Goal: Information Seeking & Learning: Check status

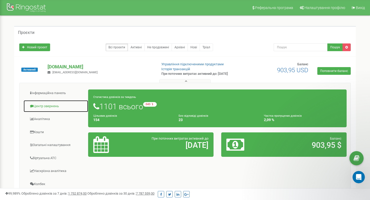
click at [46, 107] on link "Центр звернень" at bounding box center [55, 106] width 65 height 13
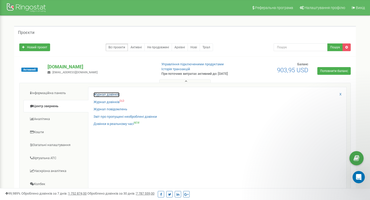
click at [102, 94] on link "Журнал дзвінків" at bounding box center [107, 94] width 26 height 5
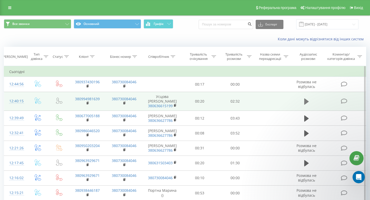
click at [306, 102] on icon at bounding box center [306, 101] width 5 height 6
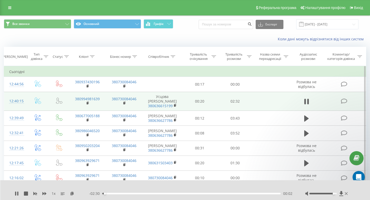
drag, startPoint x: 323, startPoint y: 193, endPoint x: 333, endPoint y: 193, distance: 9.3
click at [333, 193] on div "Accessibility label" at bounding box center [334, 193] width 2 height 2
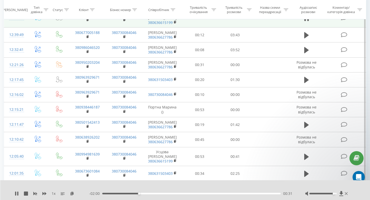
scroll to position [84, 0]
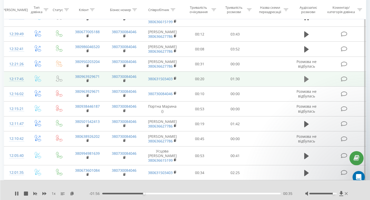
click at [307, 79] on icon at bounding box center [306, 79] width 5 height 6
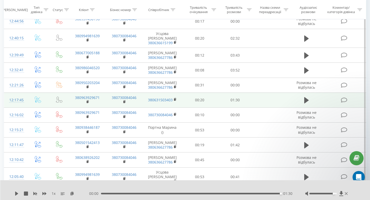
scroll to position [0, 0]
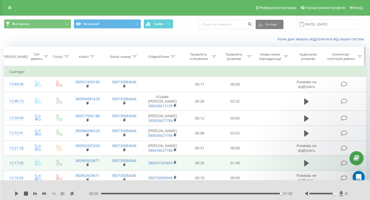
click at [136, 57] on icon at bounding box center [134, 56] width 5 height 3
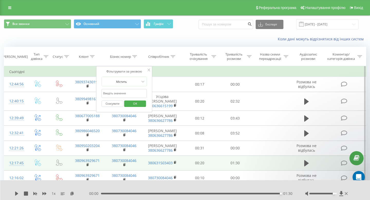
click at [119, 91] on input "text" at bounding box center [123, 93] width 45 height 9
type input "0503355444"
click at [133, 103] on span "OK" at bounding box center [135, 103] width 14 height 8
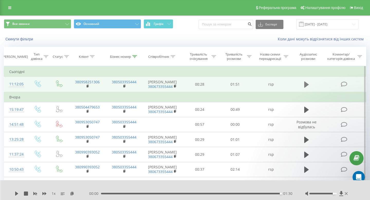
click at [305, 87] on icon at bounding box center [306, 84] width 5 height 6
